Goal: Transaction & Acquisition: Obtain resource

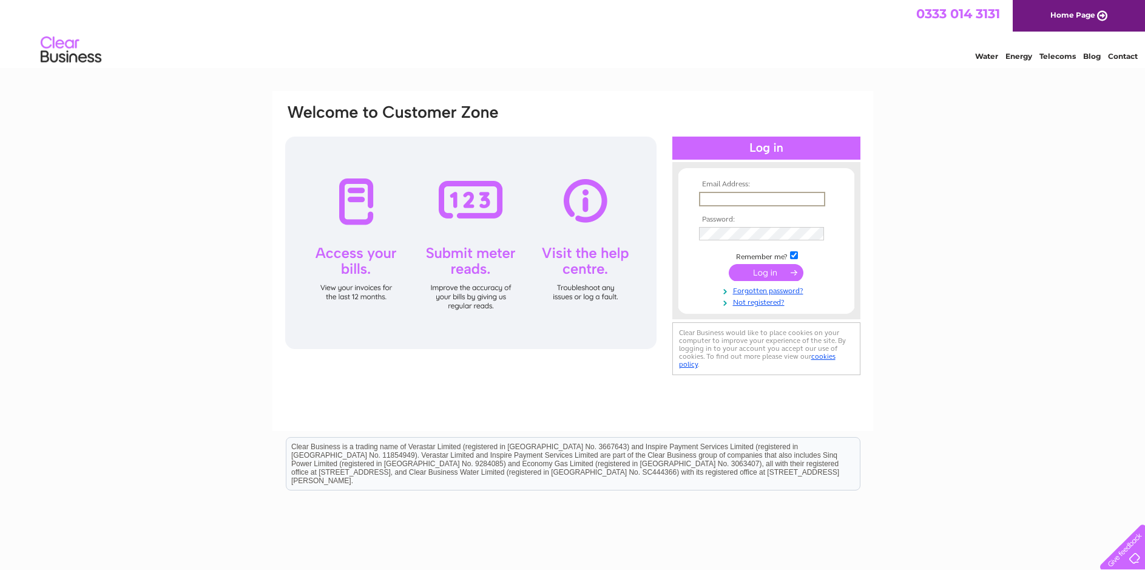
click at [707, 199] on input "text" at bounding box center [762, 199] width 126 height 15
type input "g.hession@sky.com"
click at [750, 270] on input "submit" at bounding box center [766, 271] width 75 height 17
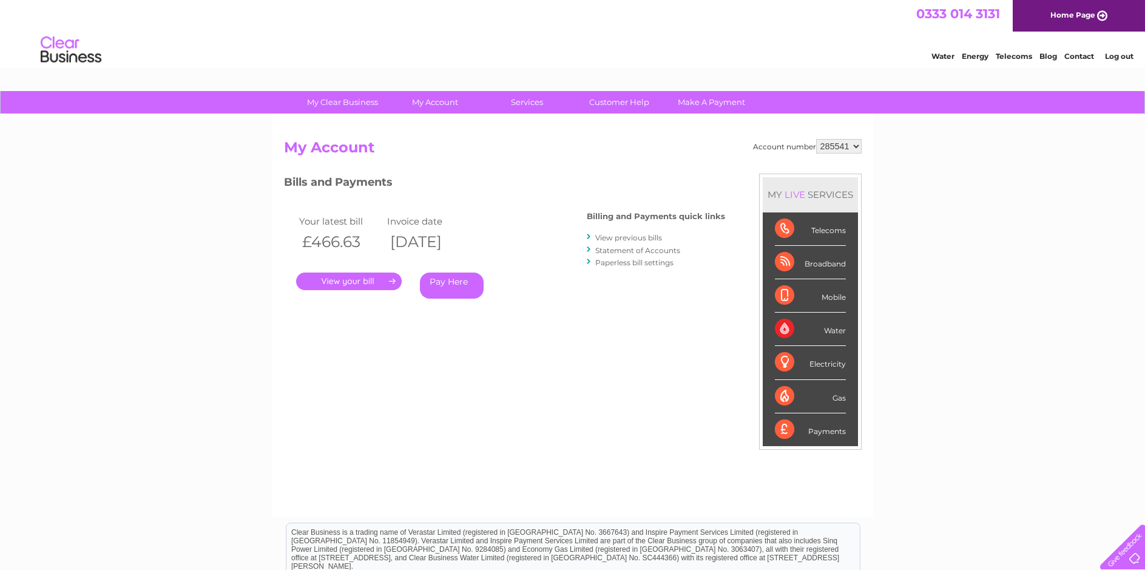
click at [351, 279] on link "." at bounding box center [349, 282] width 106 height 18
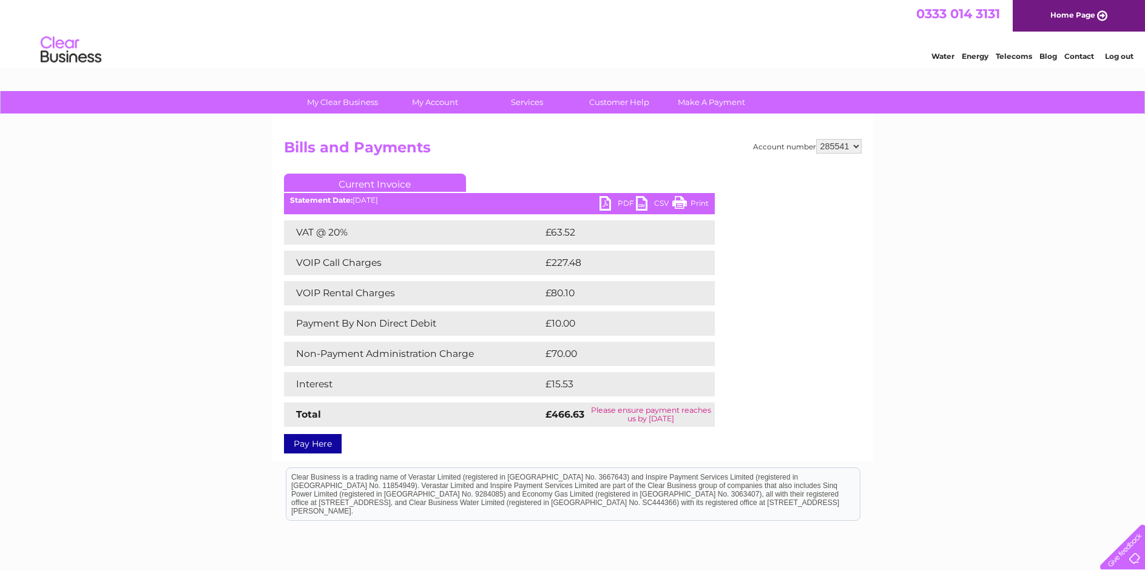
click at [620, 205] on link "PDF" at bounding box center [618, 205] width 36 height 18
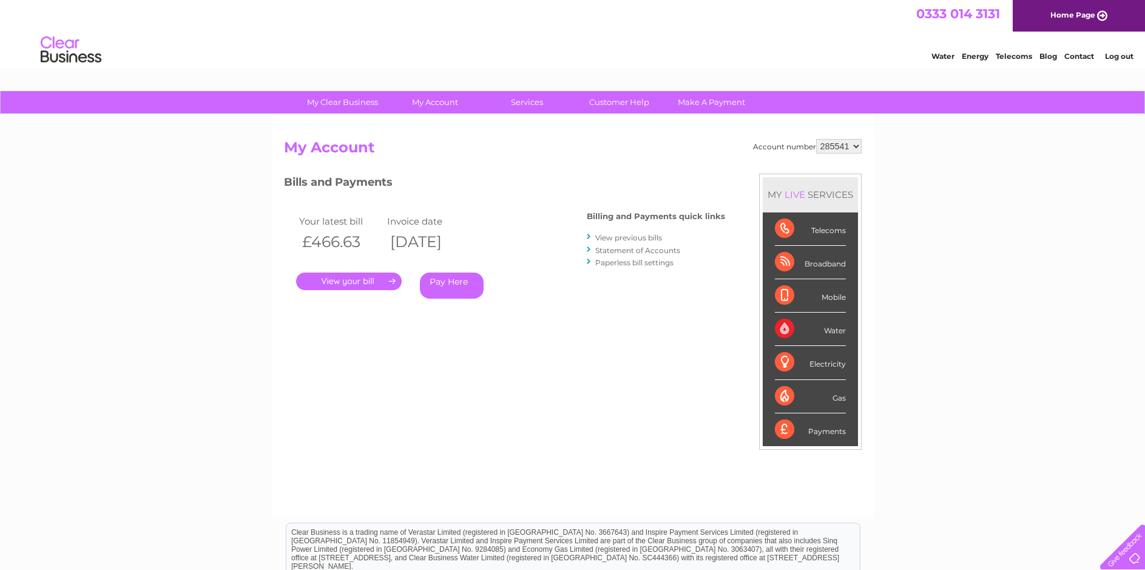
click at [620, 239] on link "View previous bills" at bounding box center [629, 237] width 67 height 9
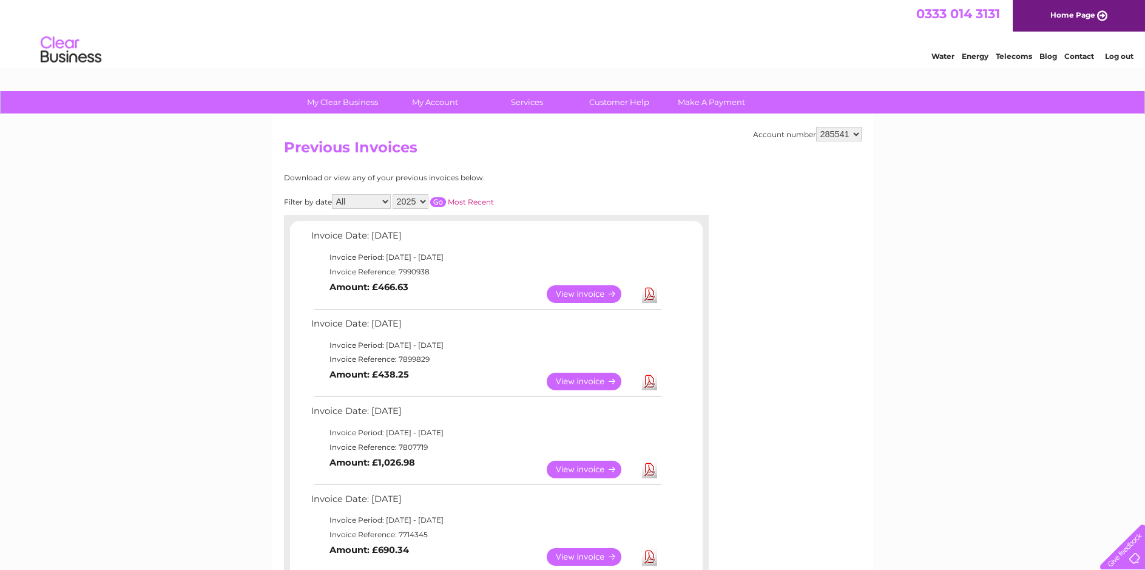
click at [586, 384] on link "View" at bounding box center [591, 382] width 89 height 18
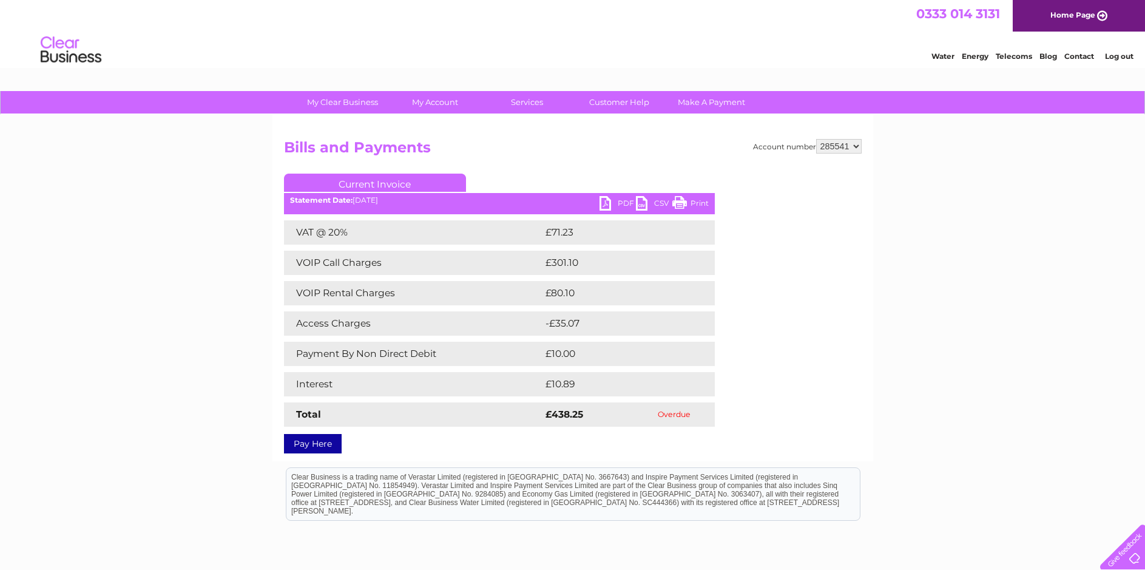
click at [622, 199] on link "PDF" at bounding box center [618, 205] width 36 height 18
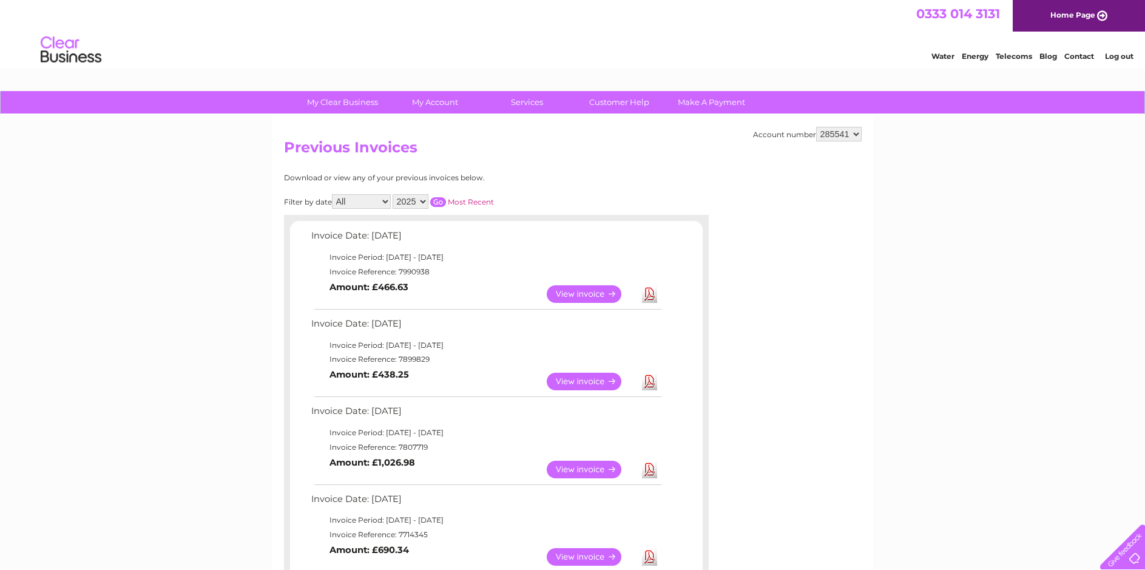
click at [656, 469] on link "Download" at bounding box center [649, 470] width 15 height 18
click at [1115, 55] on link "Log out" at bounding box center [1119, 56] width 29 height 9
